Goal: Information Seeking & Learning: Learn about a topic

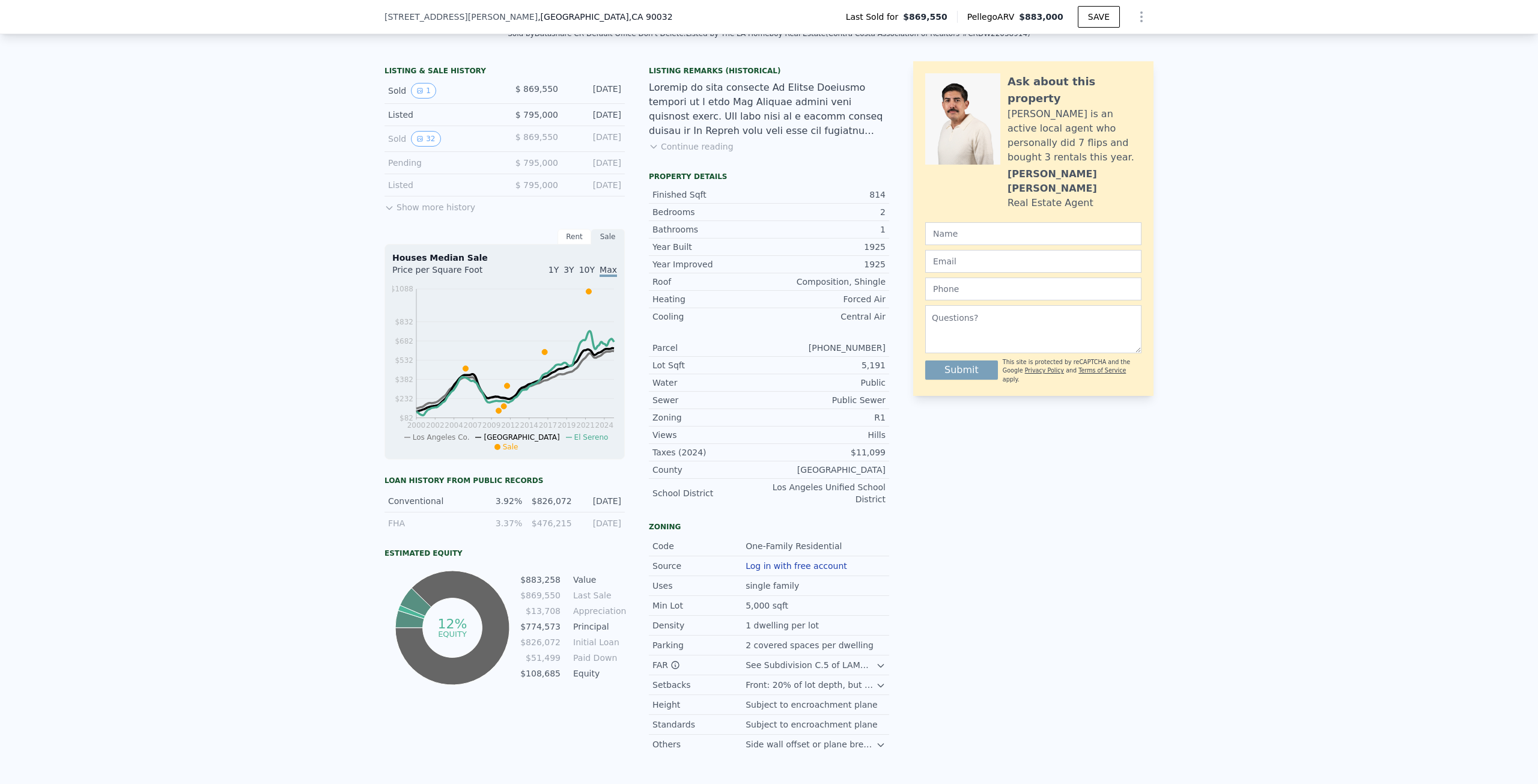
scroll to position [296, 0]
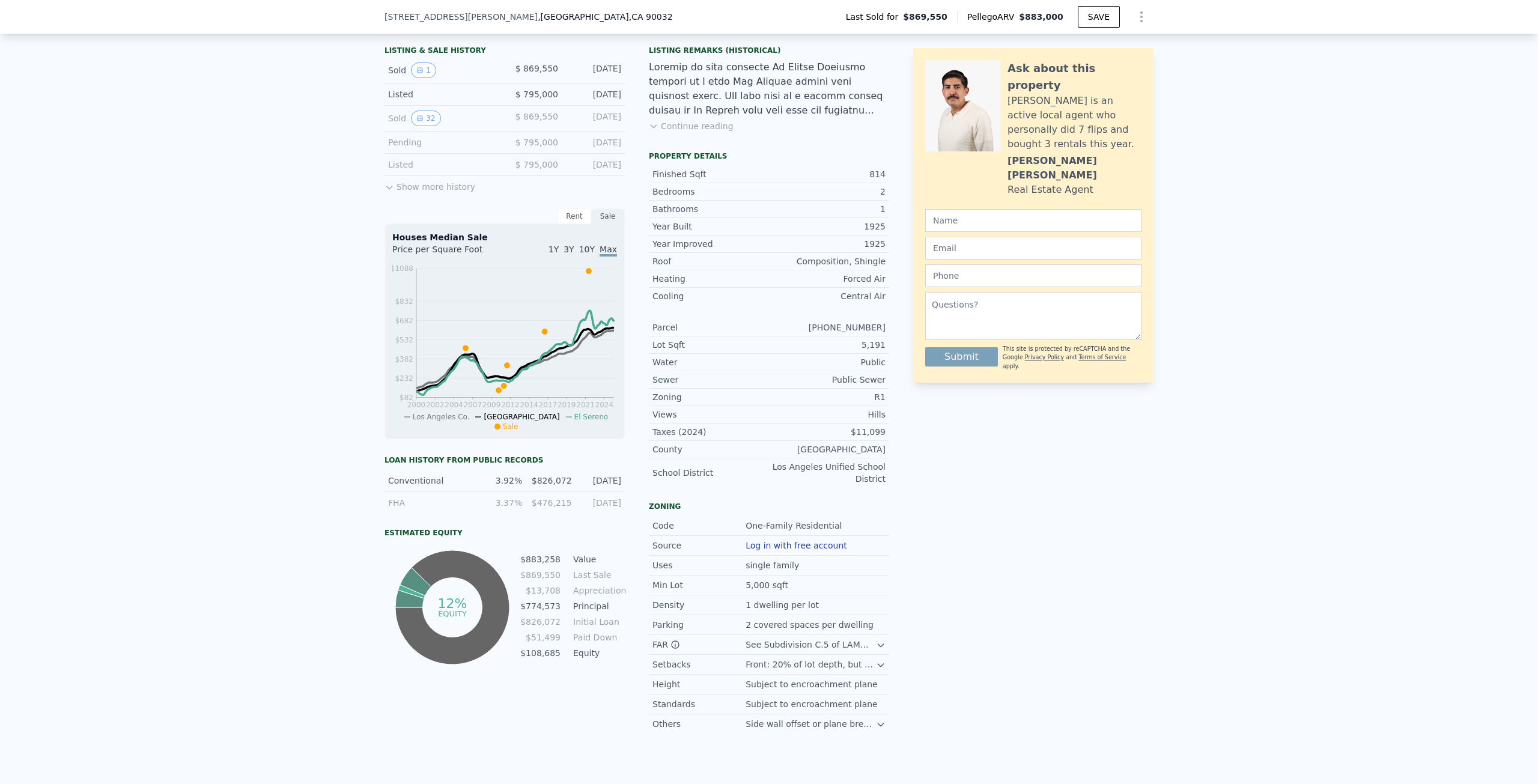
click at [417, 189] on button "Show more history" at bounding box center [429, 184] width 91 height 16
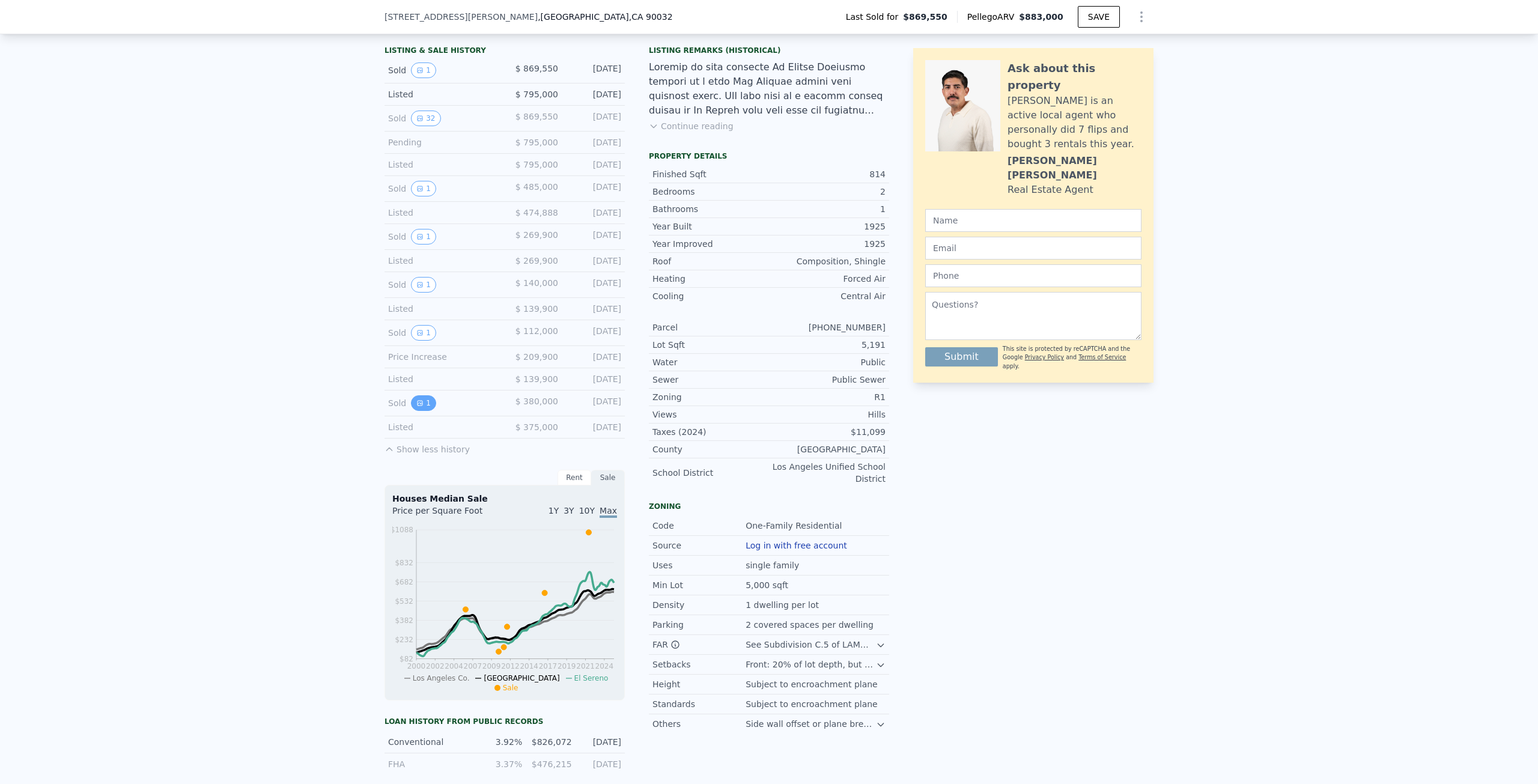
click at [413, 398] on button "1" at bounding box center [424, 403] width 25 height 16
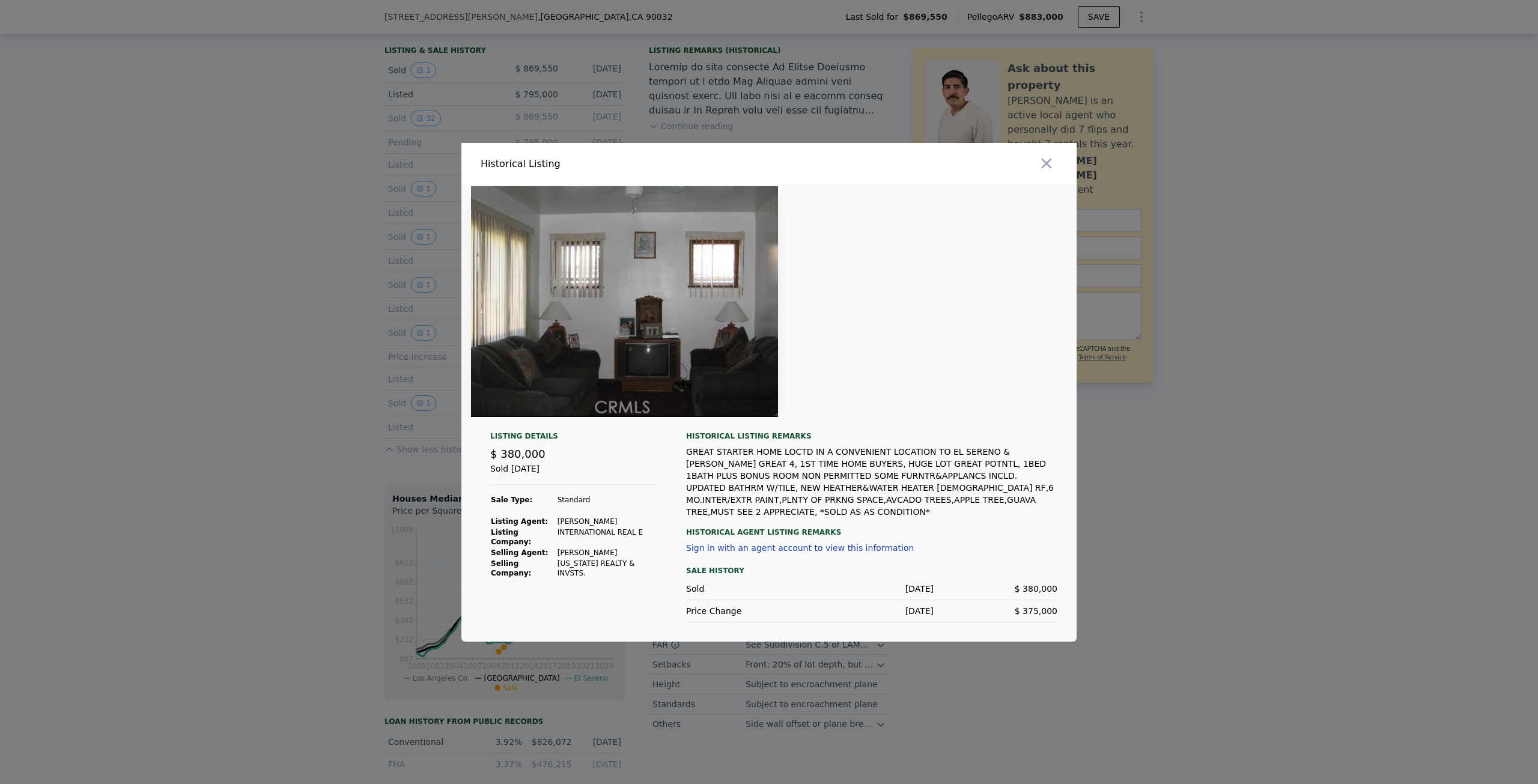
click at [629, 359] on img at bounding box center [625, 302] width 307 height 231
click at [1048, 171] on icon "button" at bounding box center [1047, 163] width 16 height 16
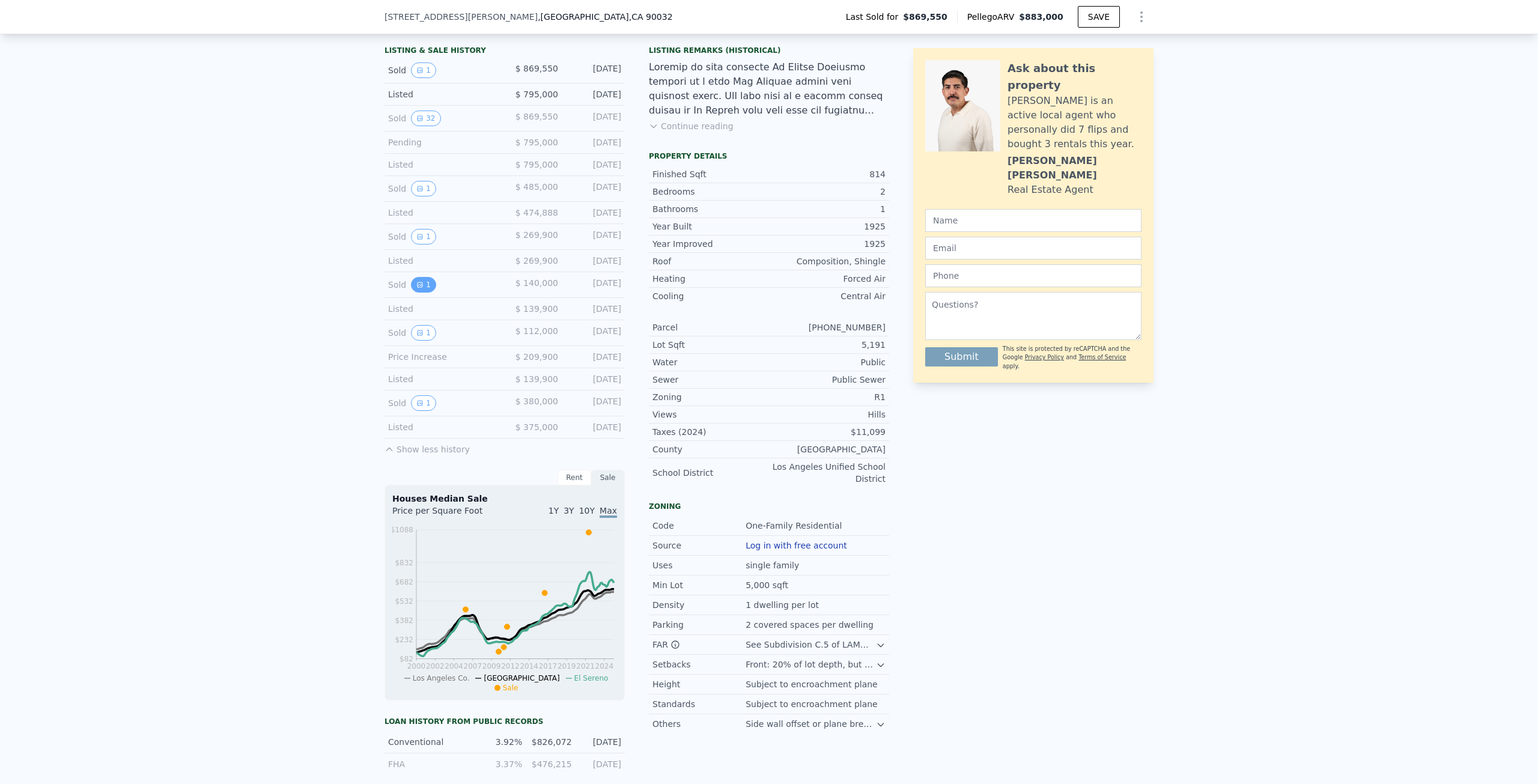
click at [420, 291] on button "1" at bounding box center [424, 285] width 25 height 16
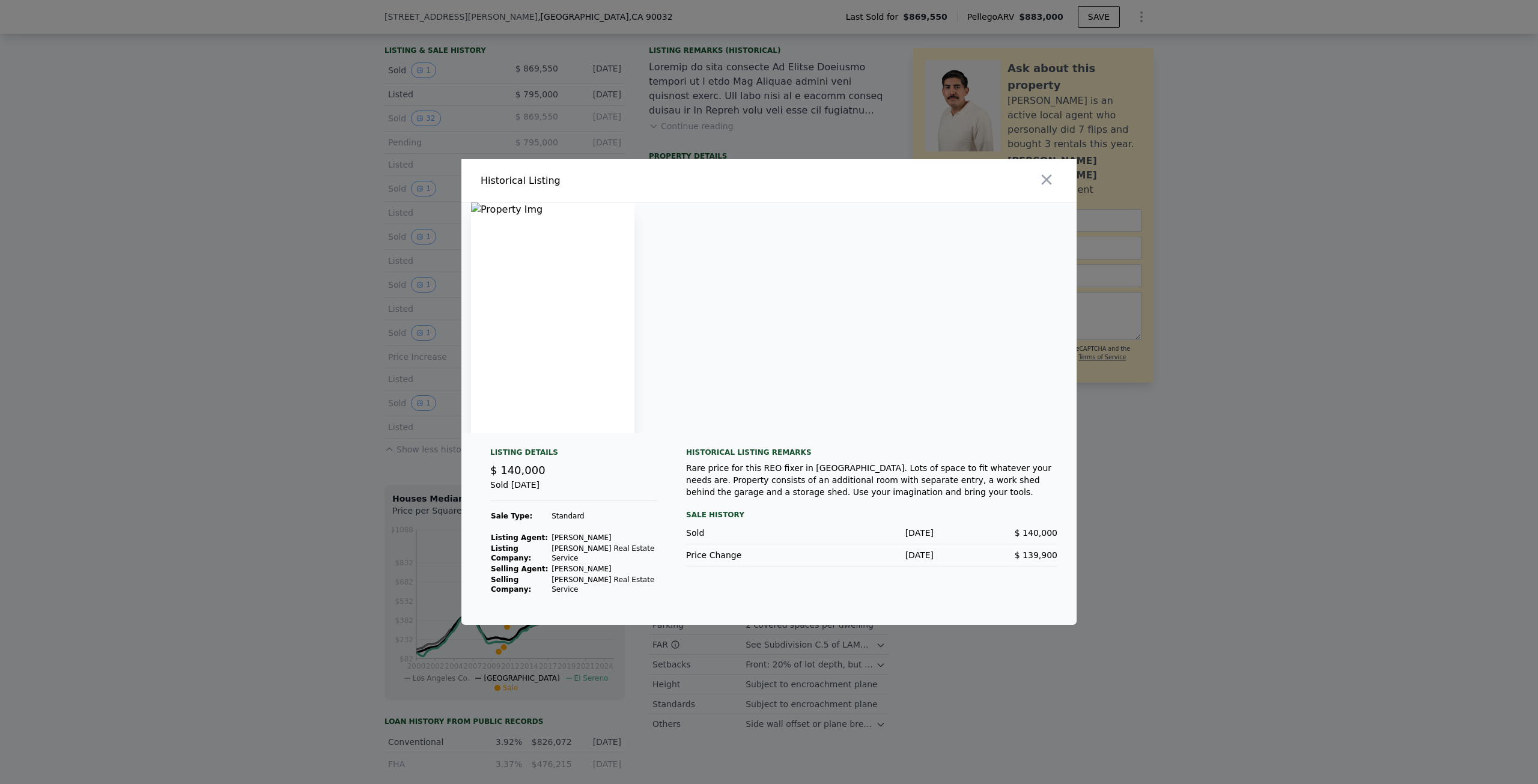
click at [625, 331] on img at bounding box center [553, 317] width 163 height 231
click at [1052, 188] on icon "button" at bounding box center [1047, 180] width 16 height 16
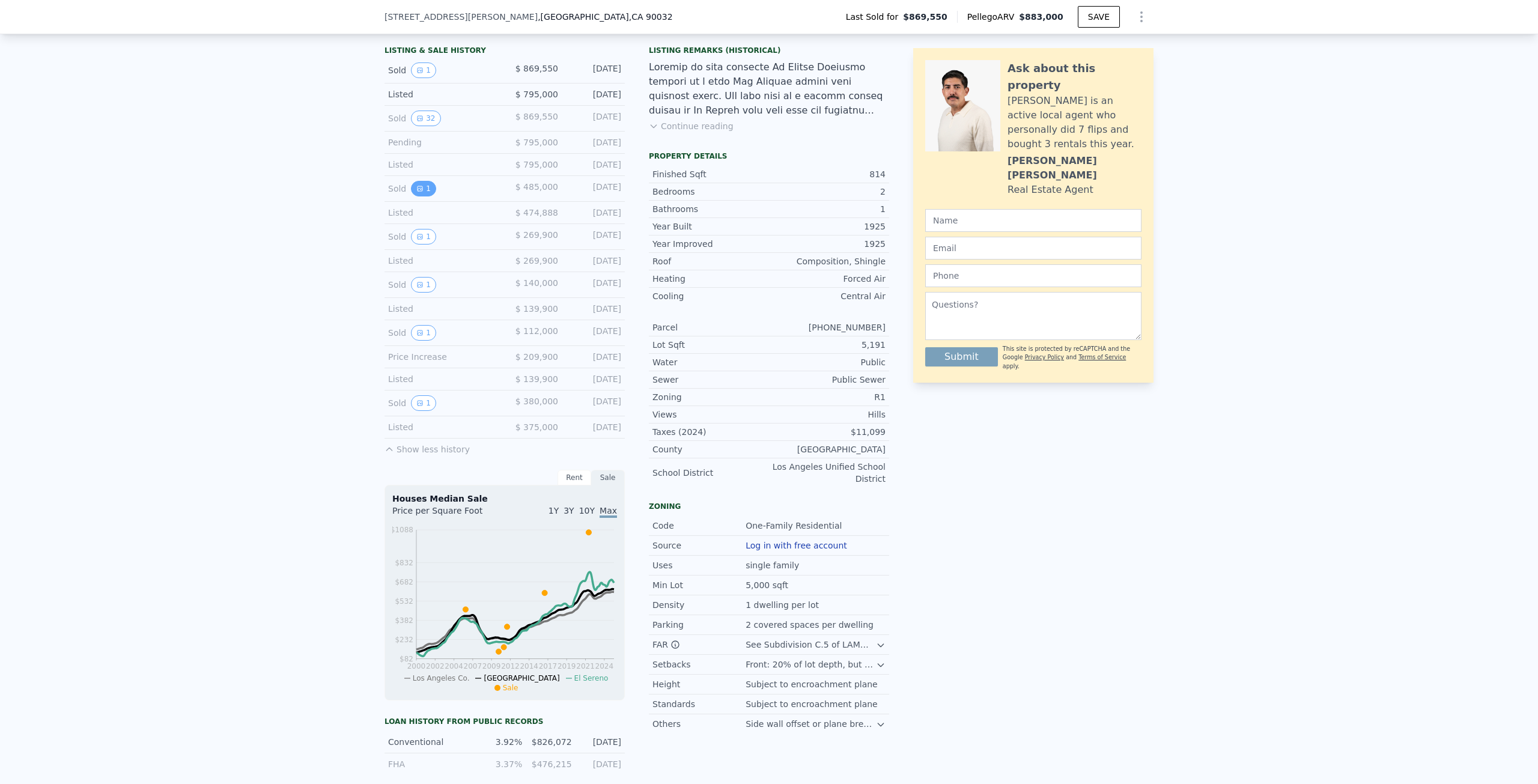
click at [418, 192] on button "1" at bounding box center [424, 188] width 25 height 16
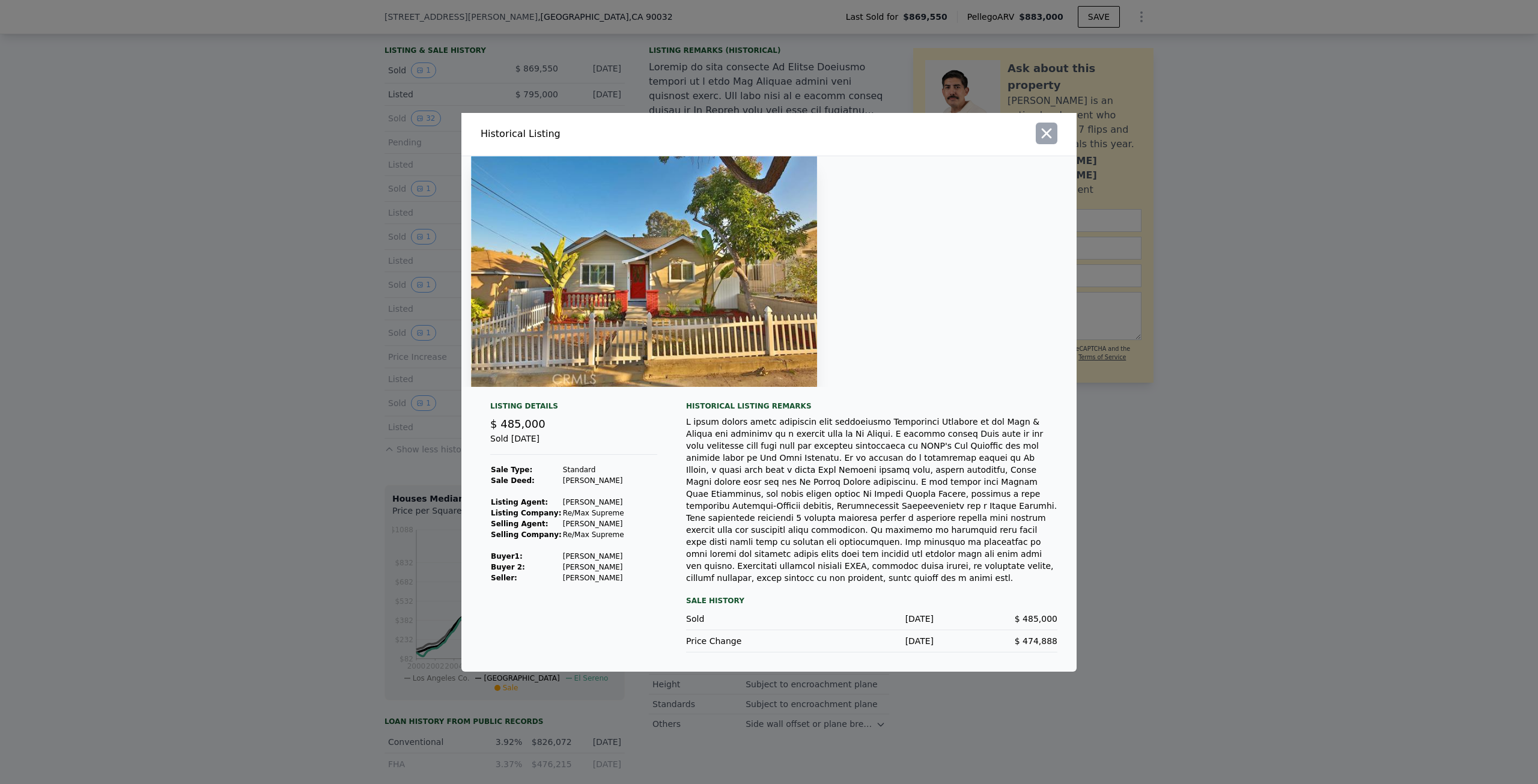
click at [1048, 138] on icon "button" at bounding box center [1047, 133] width 10 height 10
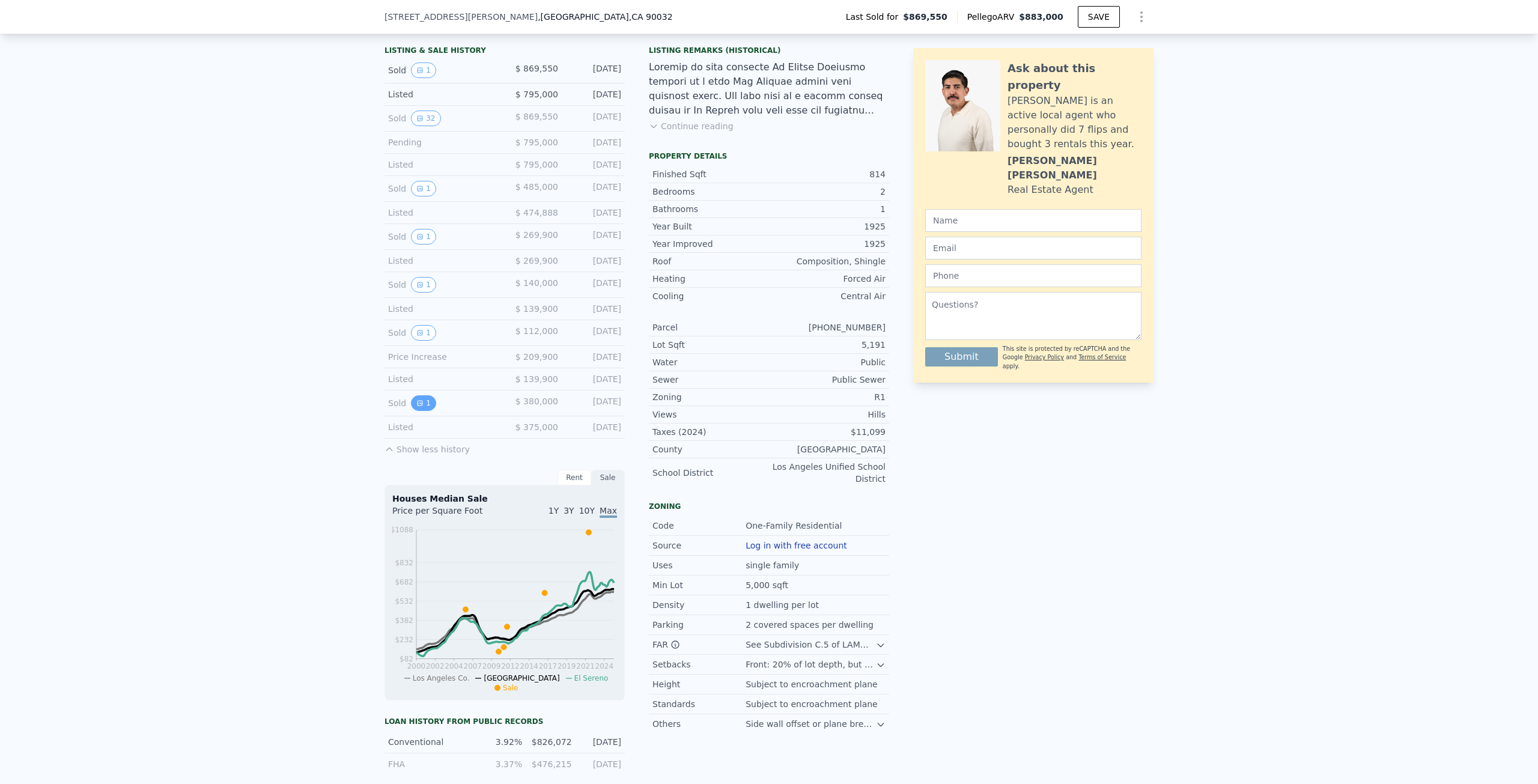
click at [413, 395] on button "1" at bounding box center [424, 403] width 25 height 16
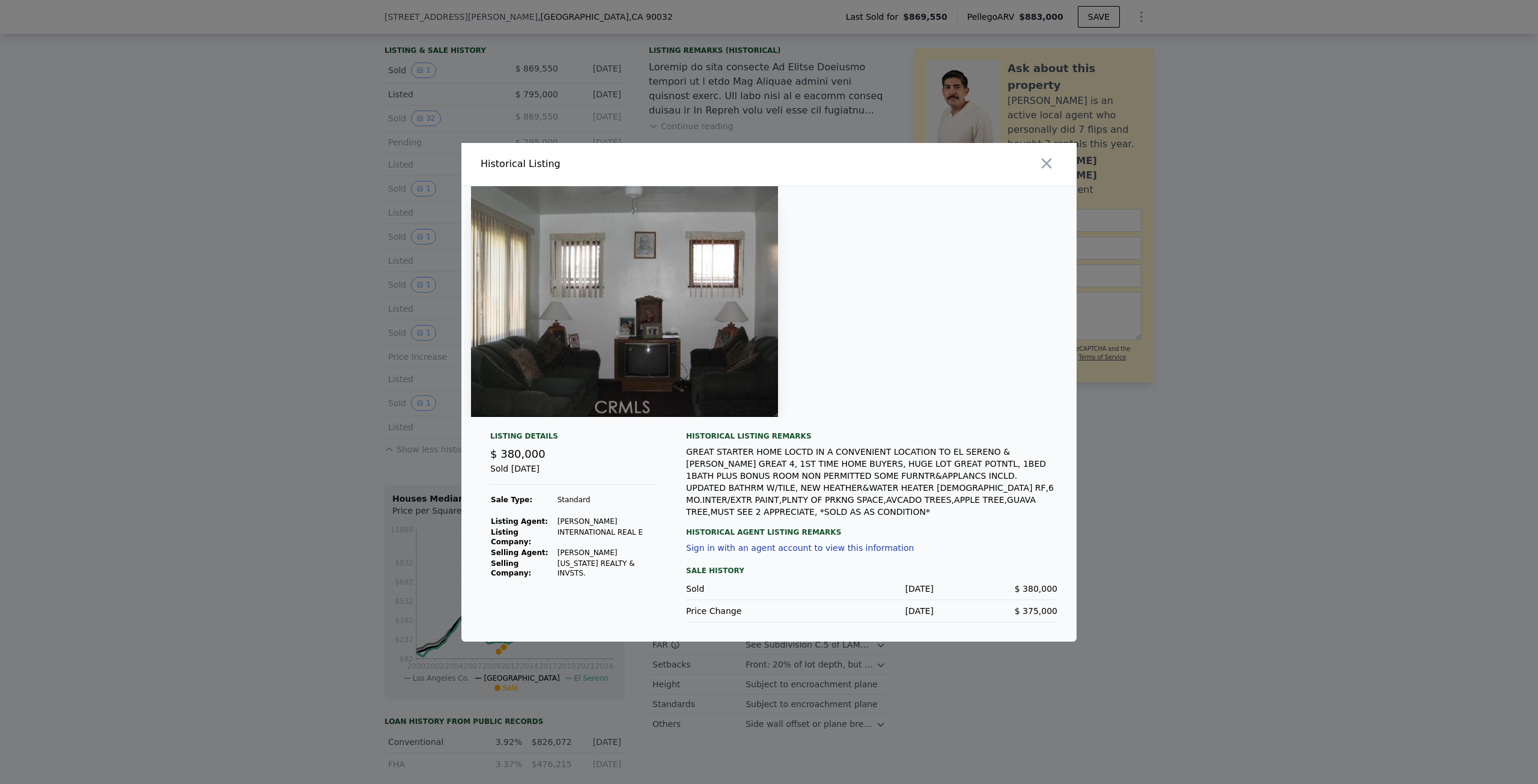
click at [674, 360] on img at bounding box center [625, 302] width 307 height 231
click at [942, 344] on div at bounding box center [769, 302] width 615 height 231
click at [647, 308] on img at bounding box center [625, 302] width 307 height 231
click at [1043, 171] on icon "button" at bounding box center [1047, 163] width 16 height 16
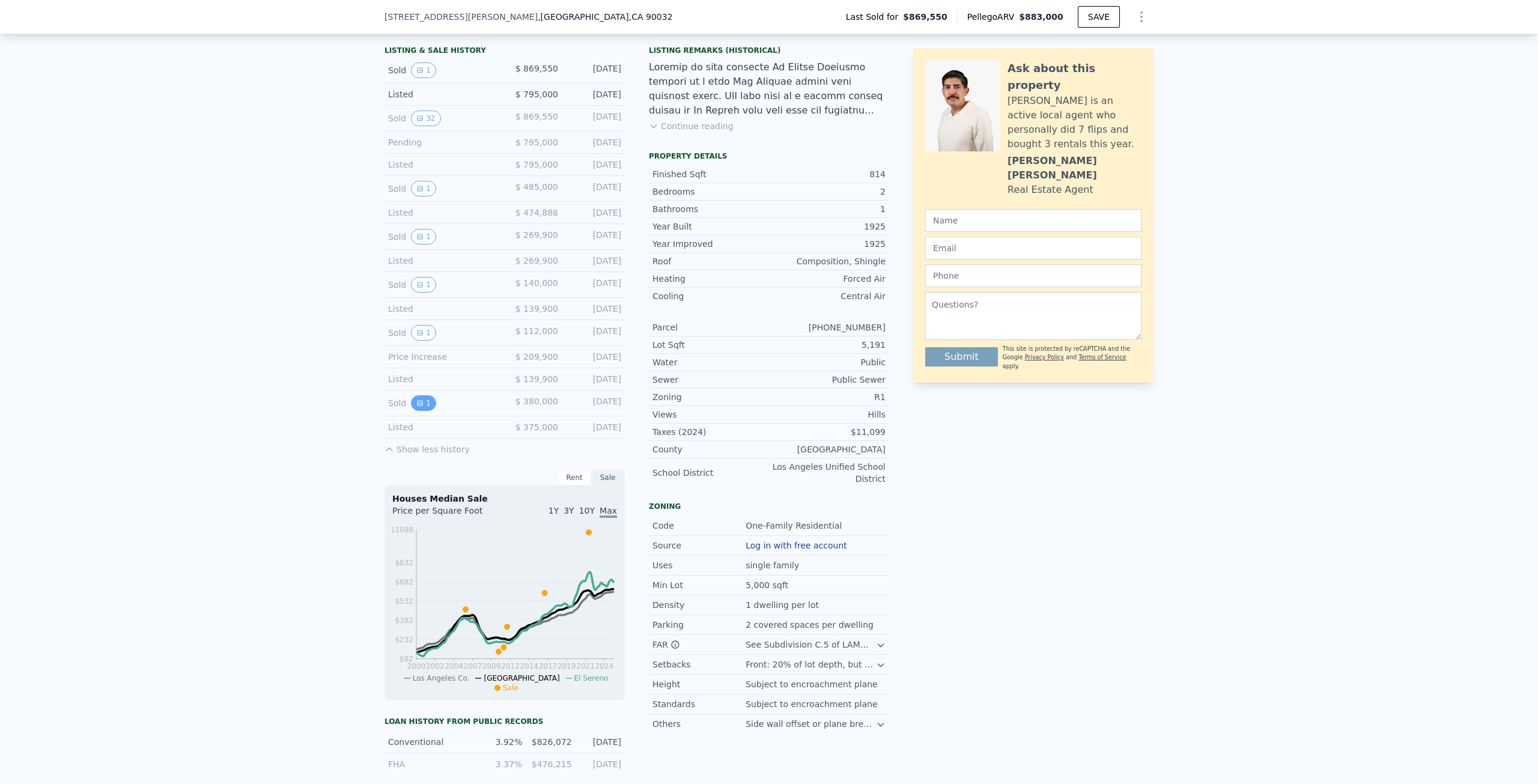
click at [417, 405] on icon "View historical data" at bounding box center [420, 403] width 7 height 7
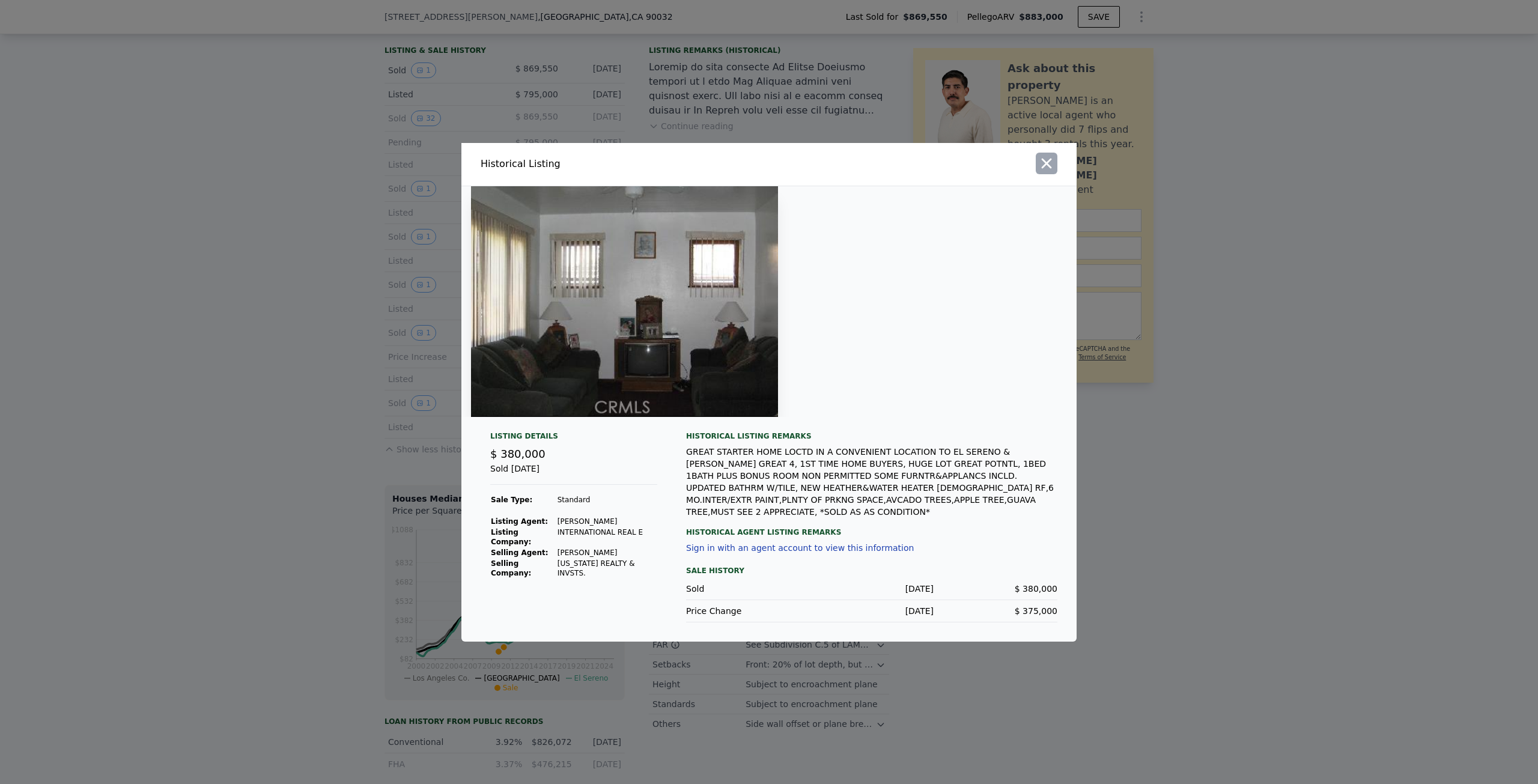
click at [1050, 171] on icon "button" at bounding box center [1047, 163] width 16 height 16
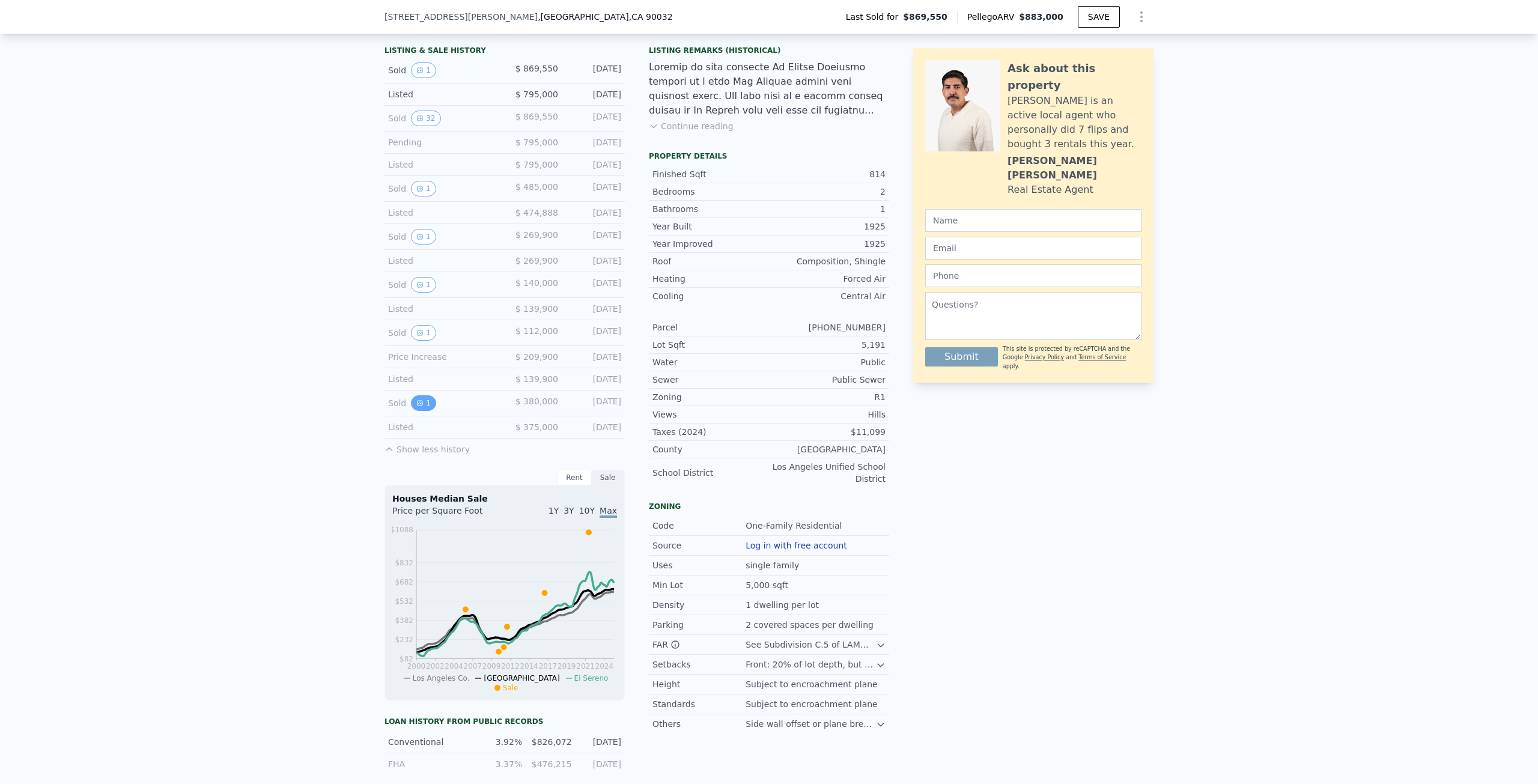
click at [420, 407] on button "1" at bounding box center [424, 403] width 25 height 16
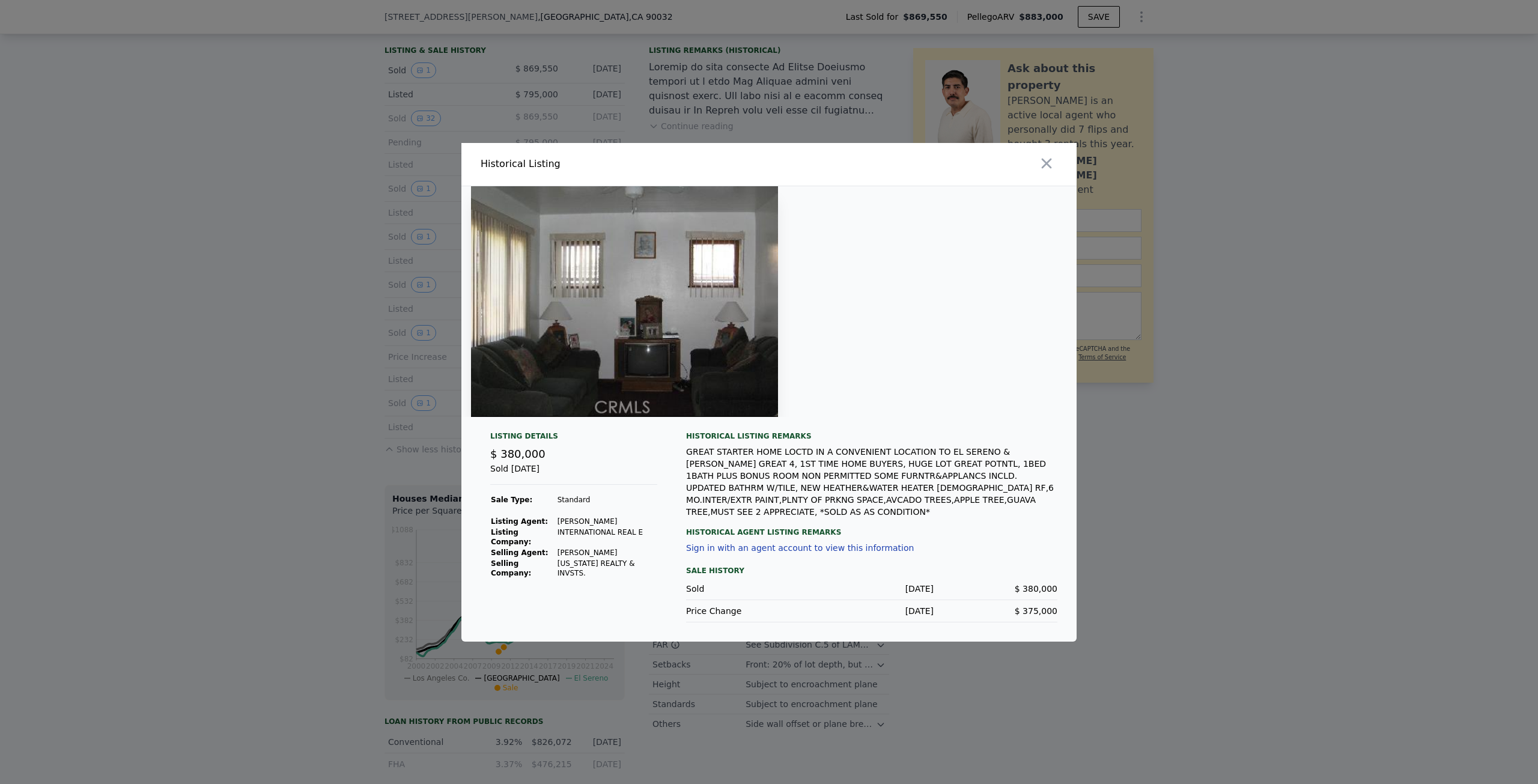
click at [611, 410] on img at bounding box center [625, 302] width 307 height 231
click at [229, 583] on div at bounding box center [769, 392] width 1538 height 784
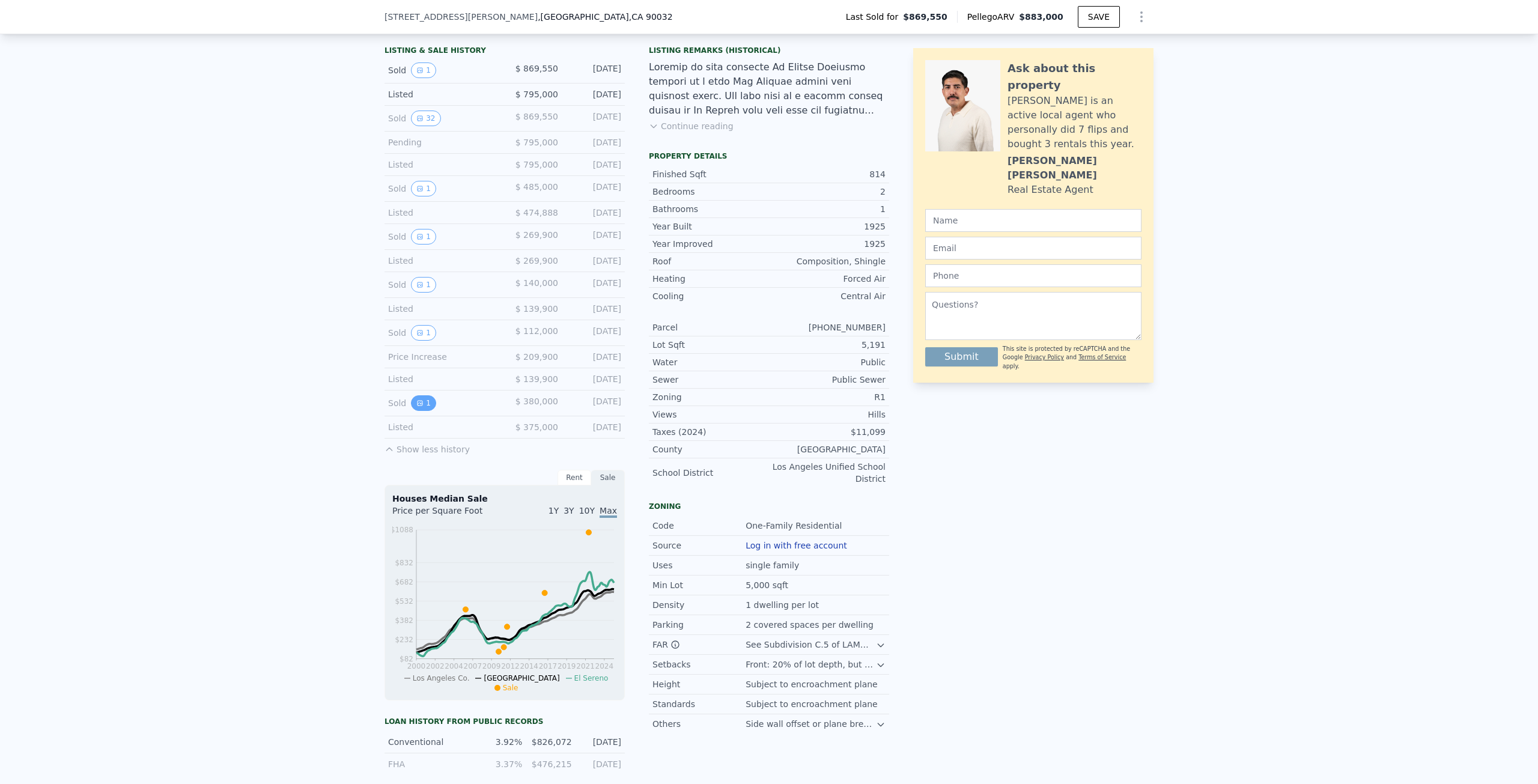
click at [417, 406] on icon "View historical data" at bounding box center [420, 403] width 7 height 7
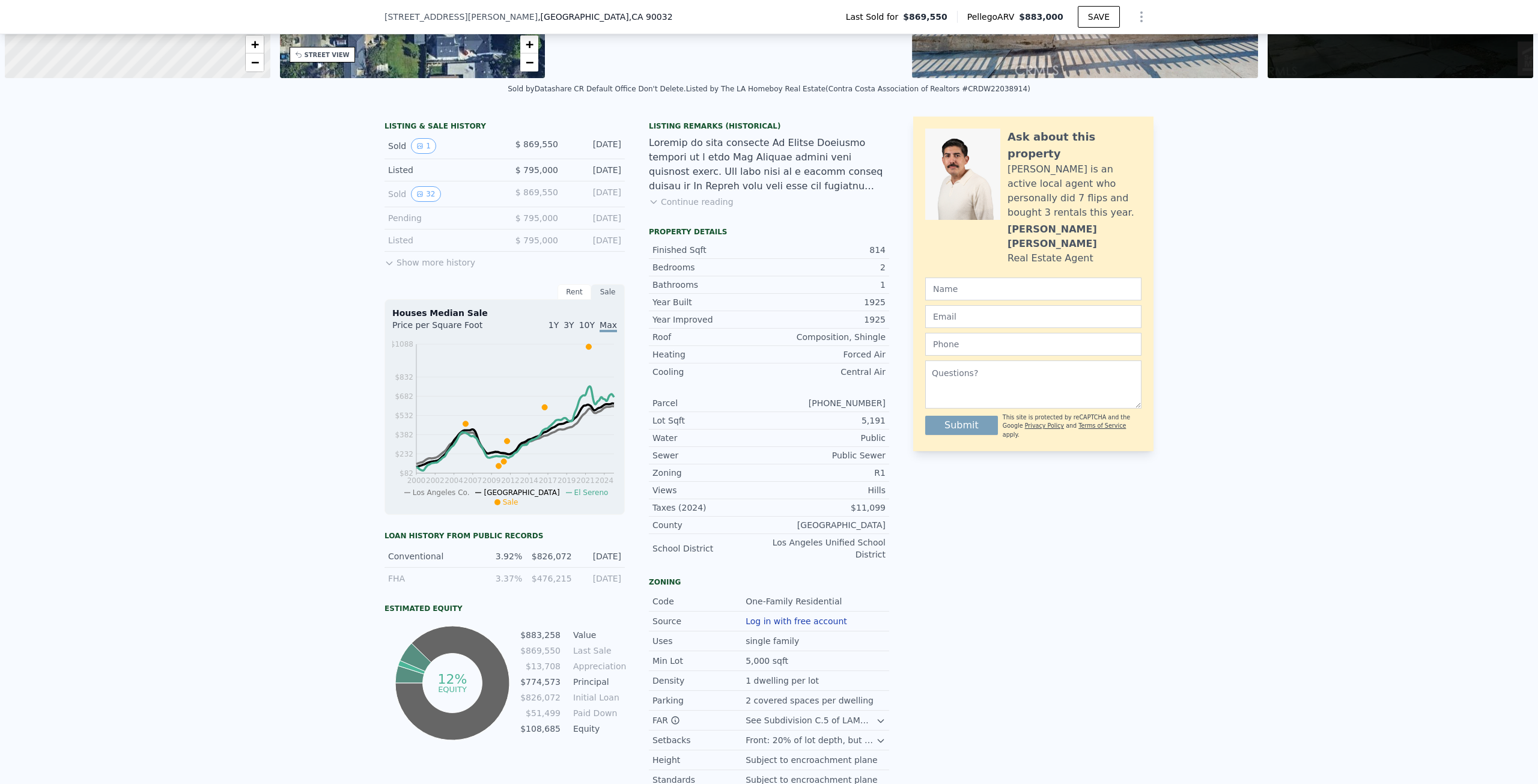
scroll to position [176, 0]
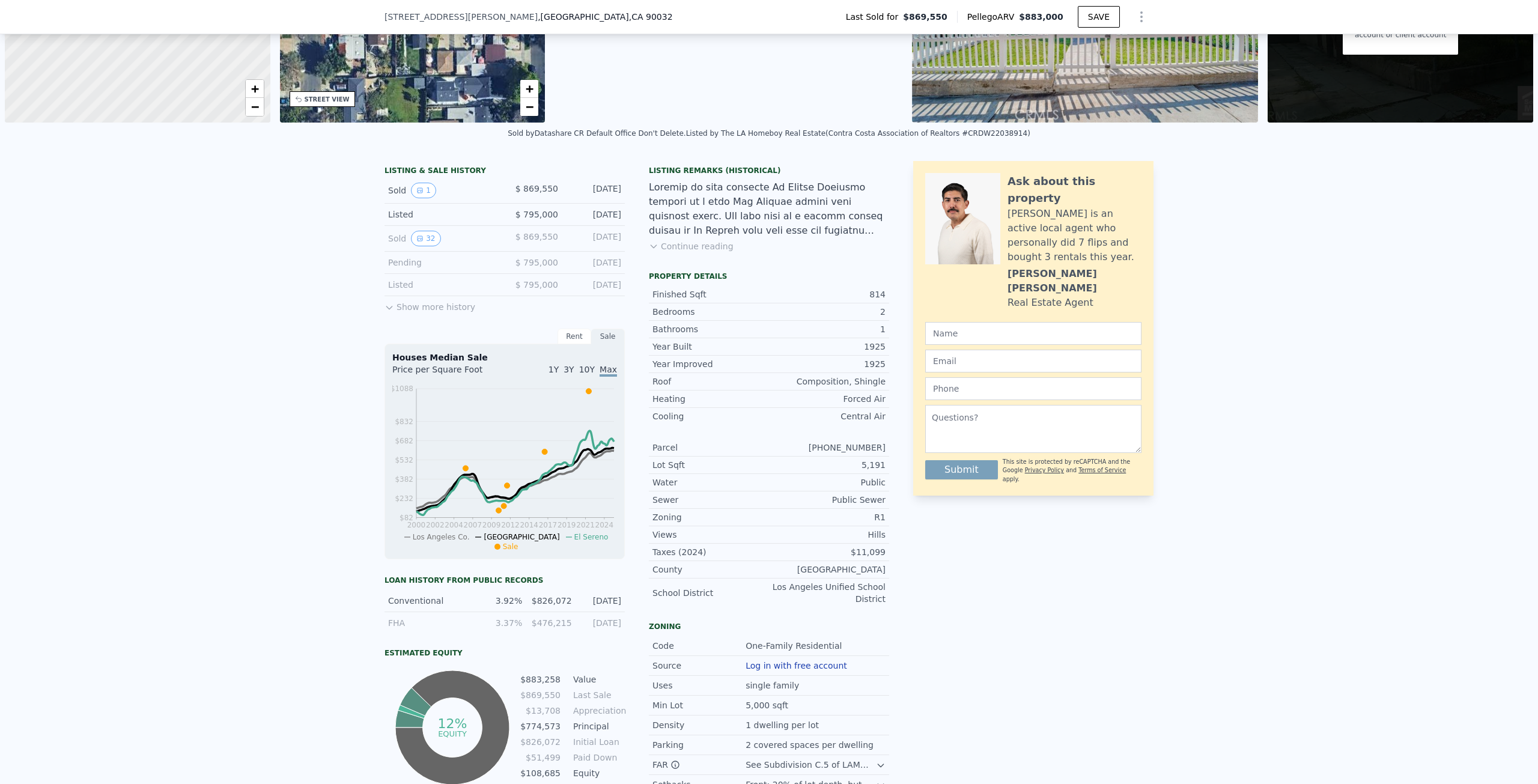
click at [411, 304] on button "Show more history" at bounding box center [429, 304] width 91 height 16
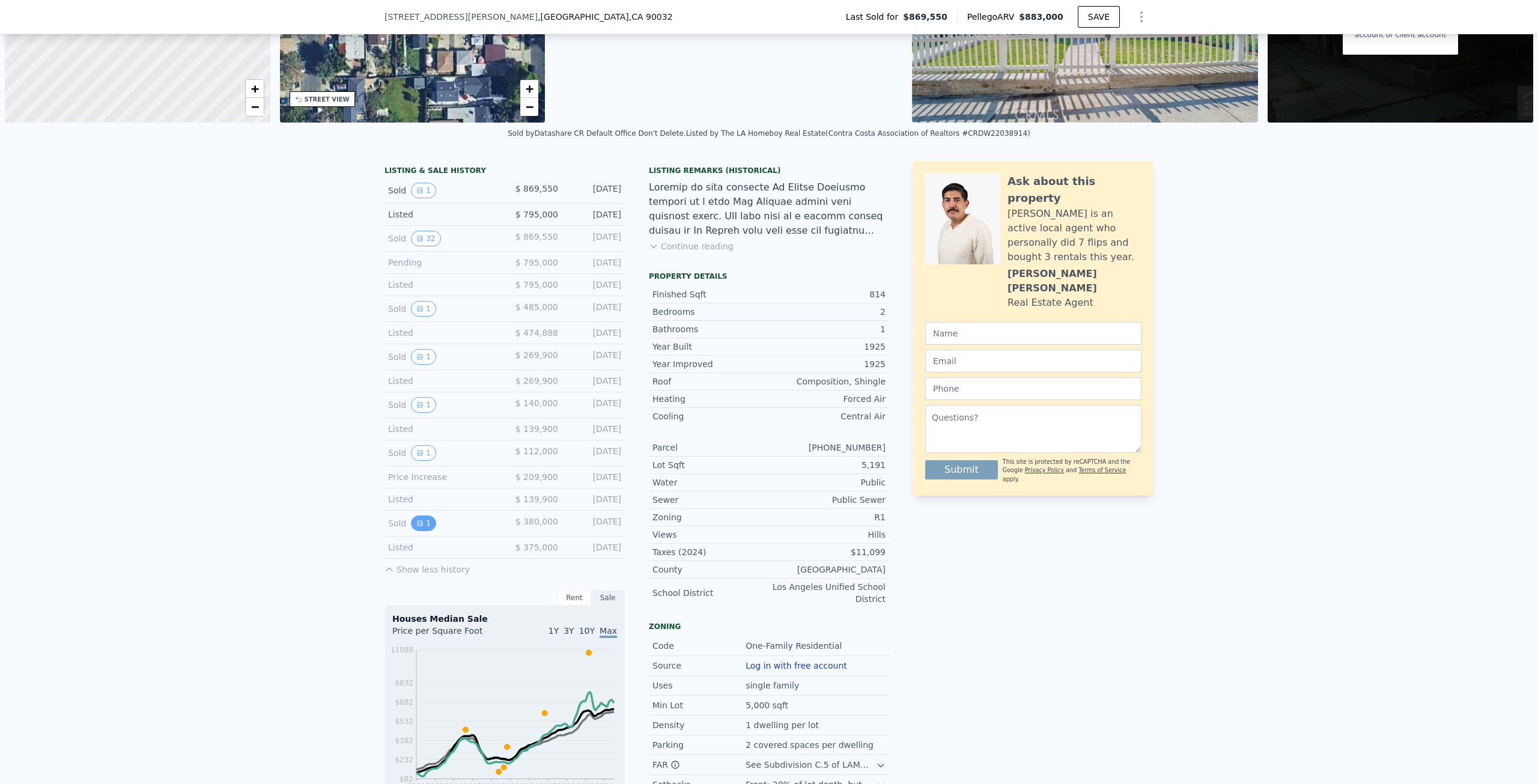
click at [417, 521] on icon "View historical data" at bounding box center [420, 523] width 7 height 7
